Goal: Check status

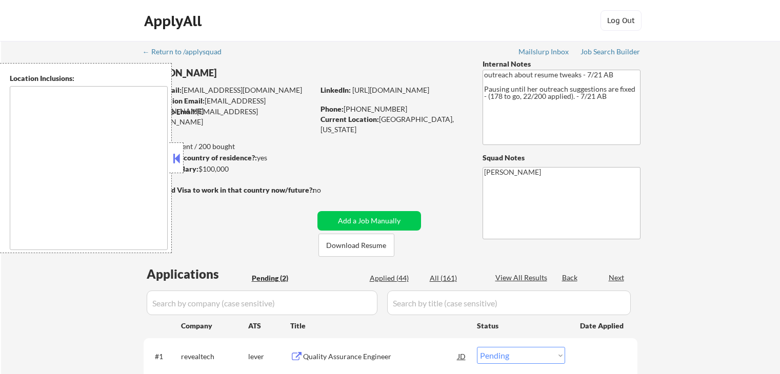
select select ""pending""
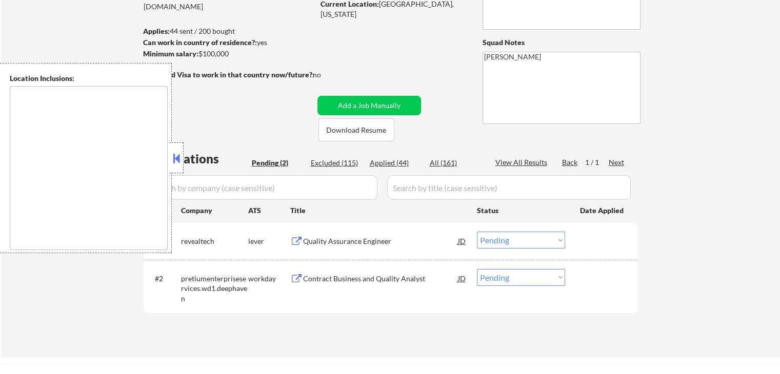
scroll to position [154, 0]
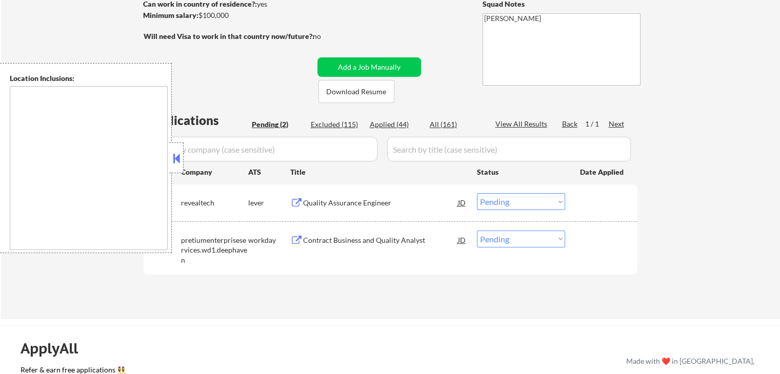
click at [301, 198] on button at bounding box center [296, 203] width 13 height 10
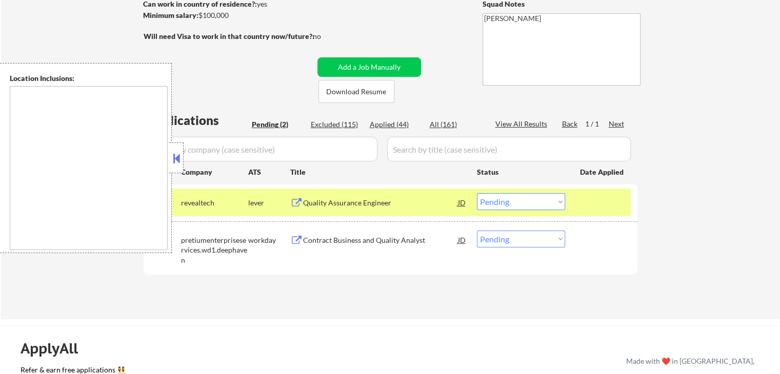
click at [298, 238] on button at bounding box center [296, 241] width 13 height 10
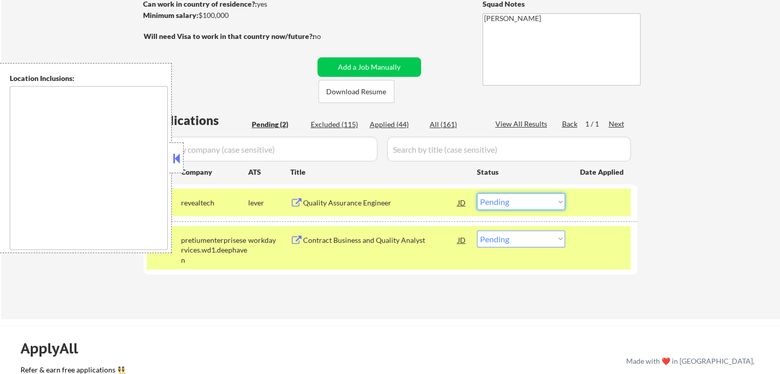
click at [501, 200] on select "Choose an option... Pending Applied Excluded (Questions) Excluded (Expired) Exc…" at bounding box center [521, 201] width 88 height 17
click at [477, 193] on select "Choose an option... Pending Applied Excluded (Questions) Excluded (Expired) Exc…" at bounding box center [521, 201] width 88 height 17
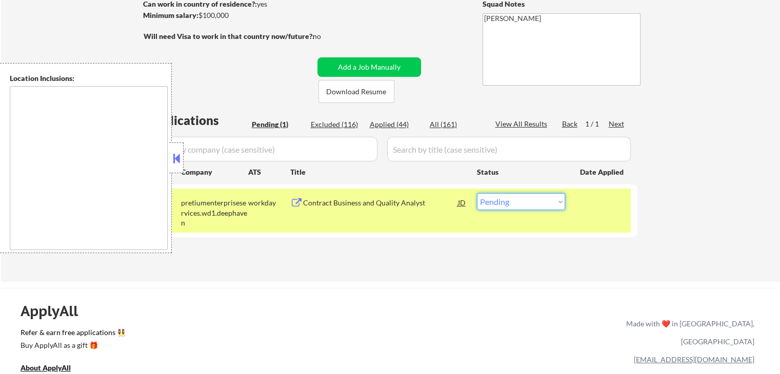
drag, startPoint x: 514, startPoint y: 195, endPoint x: 508, endPoint y: 201, distance: 8.3
click at [513, 195] on select "Choose an option... Pending Applied Excluded (Questions) Excluded (Expired) Exc…" at bounding box center [521, 201] width 88 height 17
select select ""applied""
click at [477, 193] on select "Choose an option... Pending Applied Excluded (Questions) Excluded (Expired) Exc…" at bounding box center [521, 201] width 88 height 17
